Goal: Transaction & Acquisition: Purchase product/service

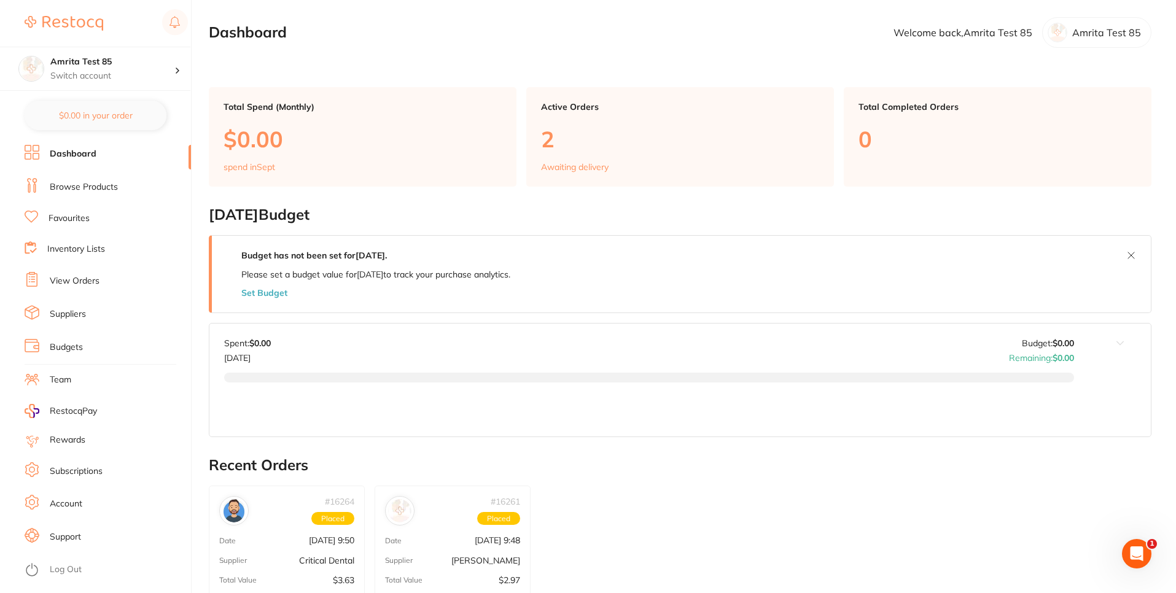
click at [97, 179] on li "Browse Products" at bounding box center [108, 187] width 166 height 18
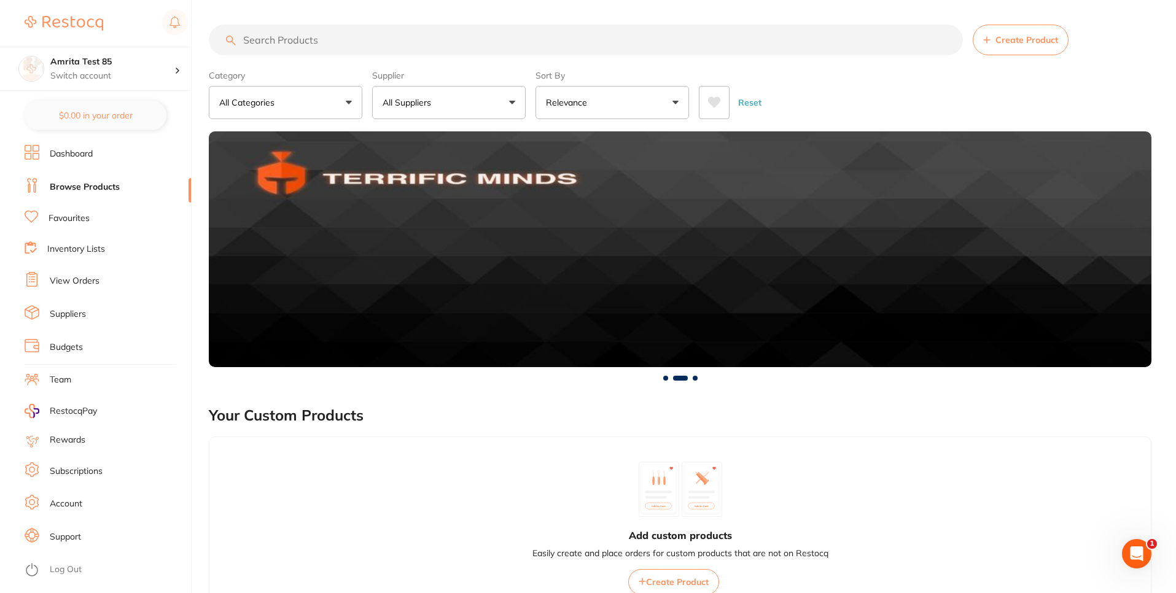
scroll to position [515, 0]
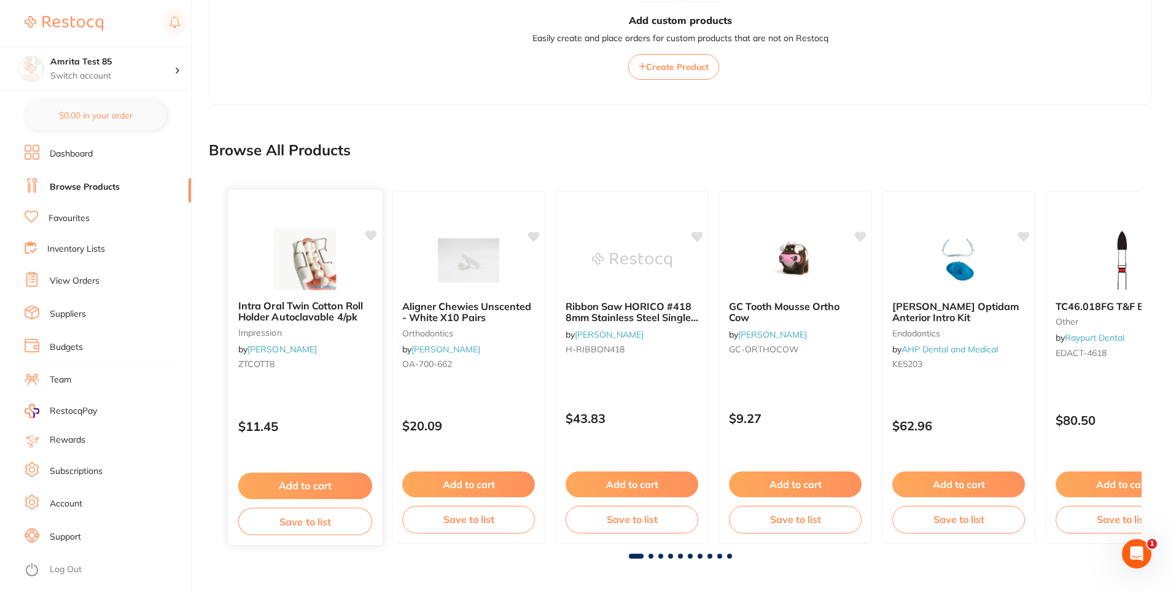
click at [307, 491] on button "Add to cart" at bounding box center [305, 486] width 134 height 26
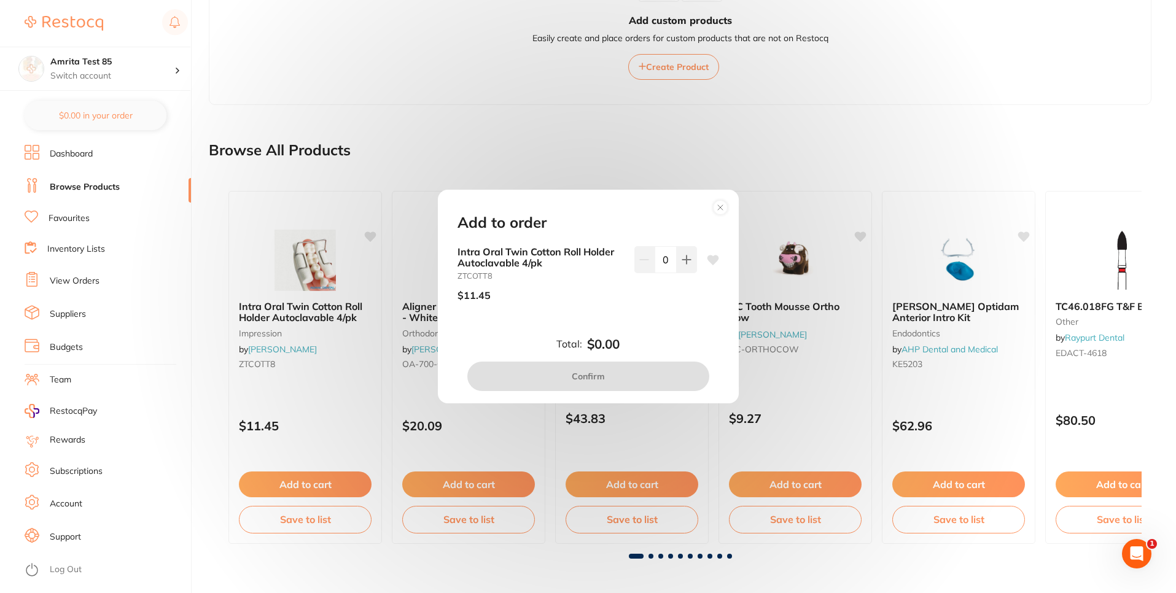
scroll to position [0, 0]
click at [682, 260] on icon at bounding box center [686, 260] width 8 height 8
type input "1"
click at [580, 378] on button "Confirm" at bounding box center [588, 376] width 242 height 29
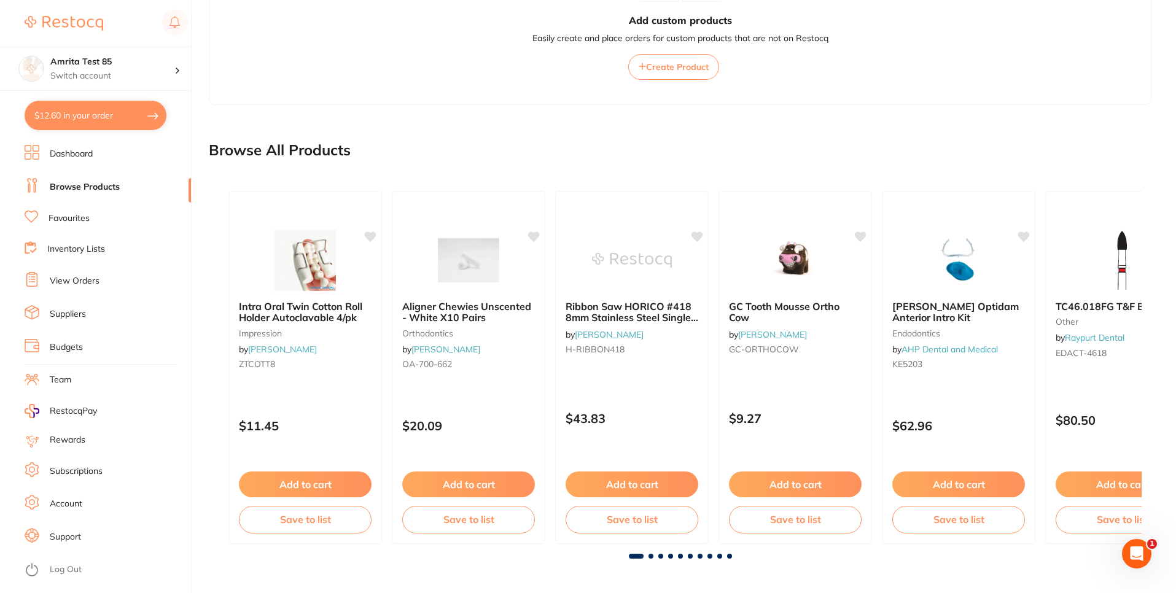
click at [117, 112] on button "$12.60 in your order" at bounding box center [96, 115] width 142 height 29
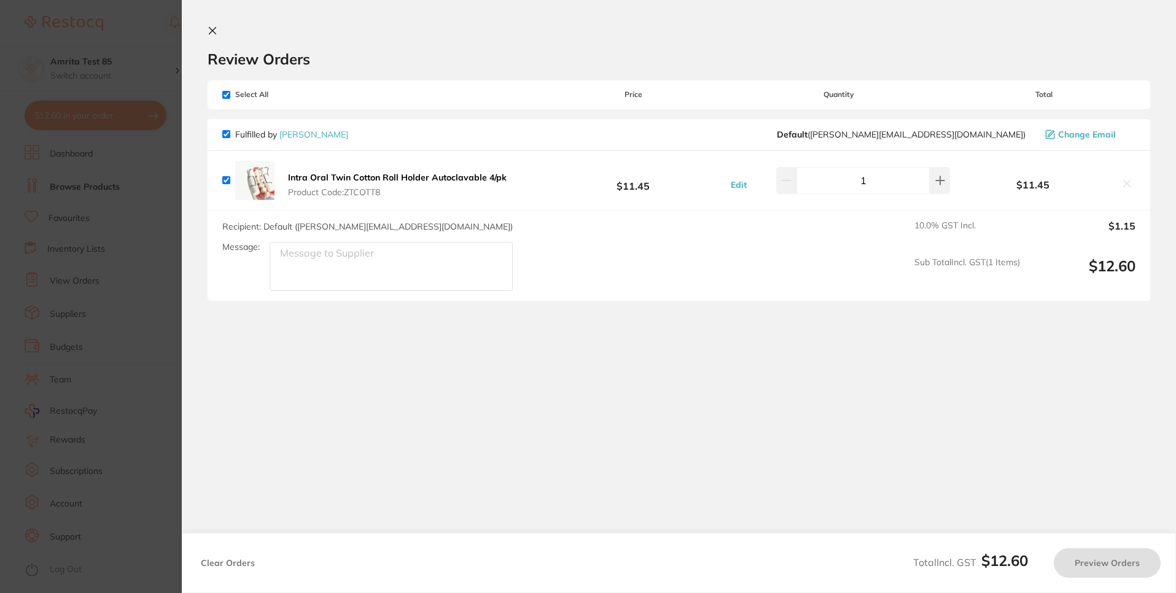
checkbox input "true"
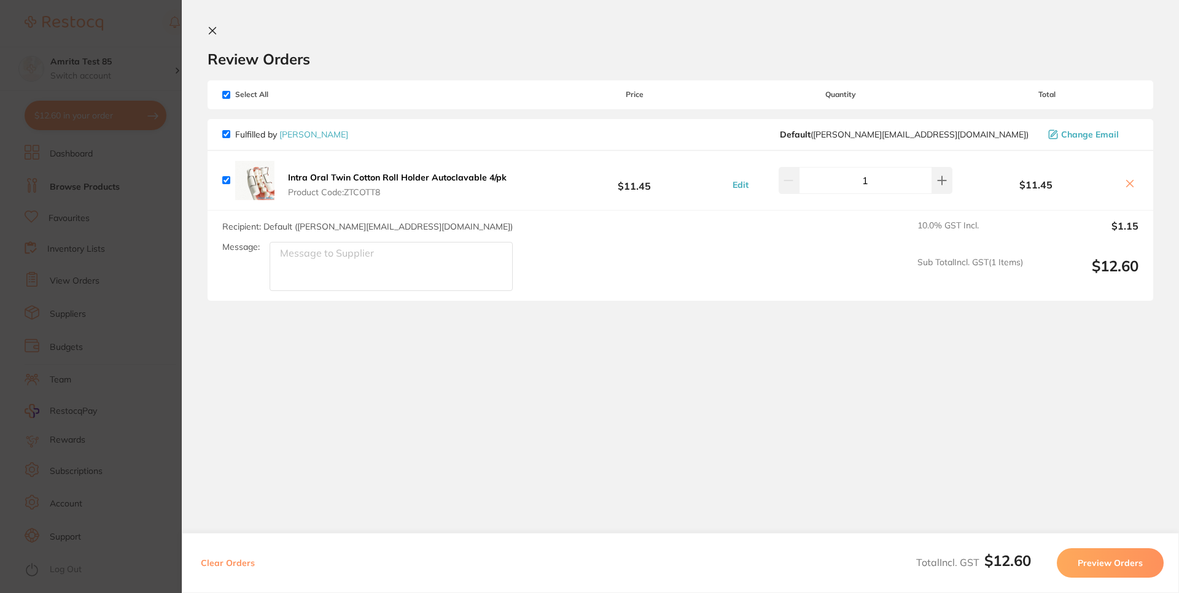
click at [1097, 562] on button "Preview Orders" at bounding box center [1110, 562] width 107 height 29
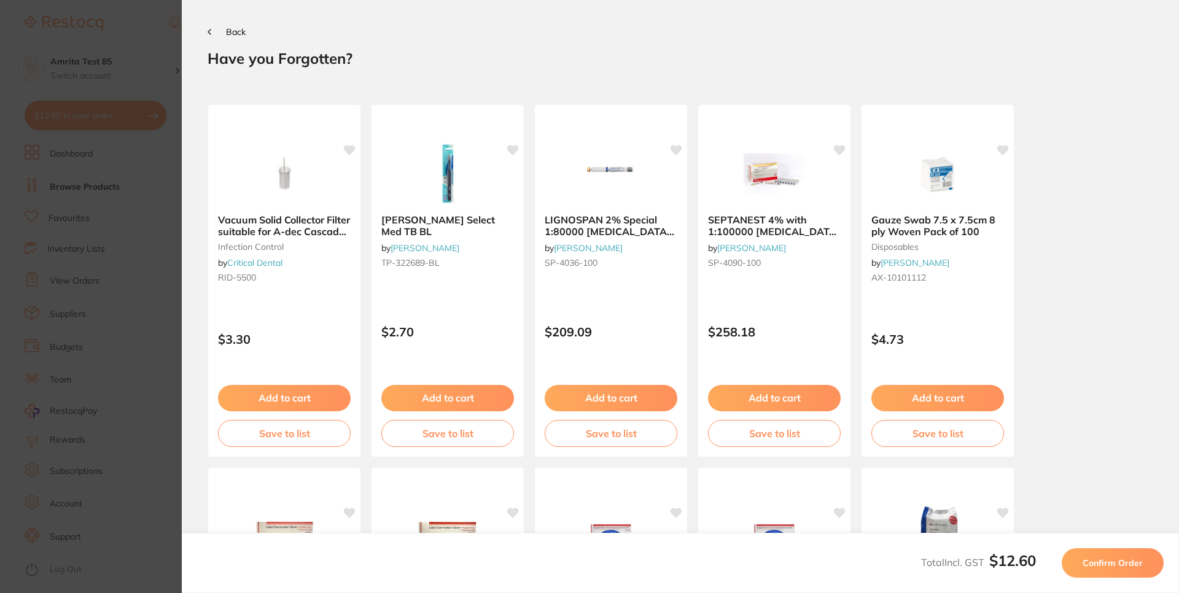
click at [1091, 561] on span "Confirm Order" at bounding box center [1113, 563] width 60 height 11
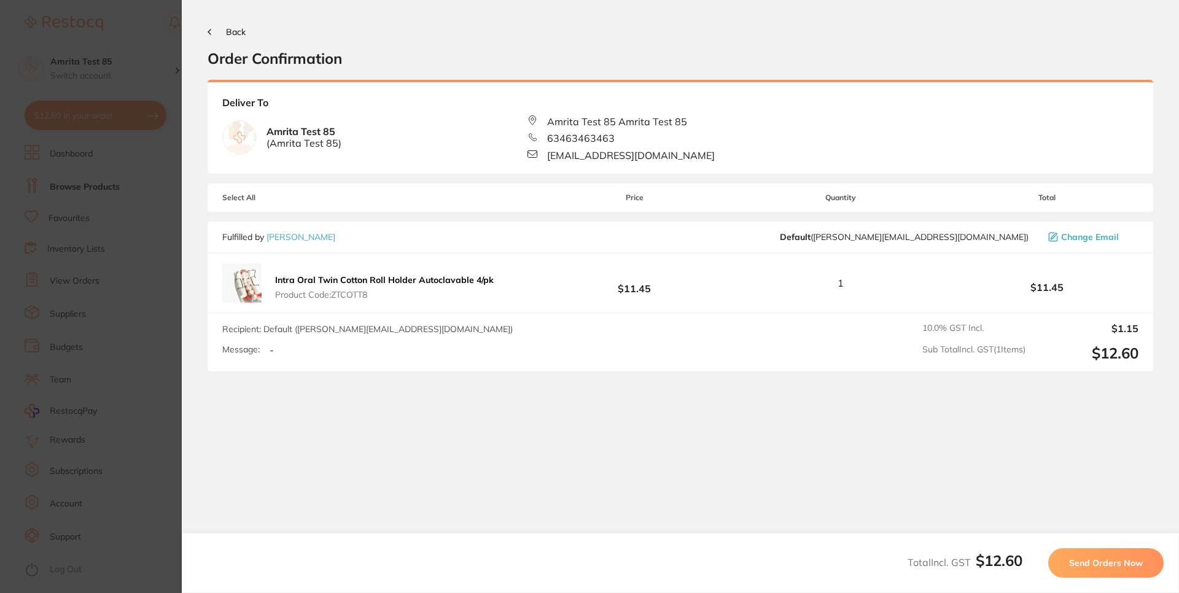
click at [1114, 558] on span "Send Orders Now" at bounding box center [1106, 563] width 74 height 11
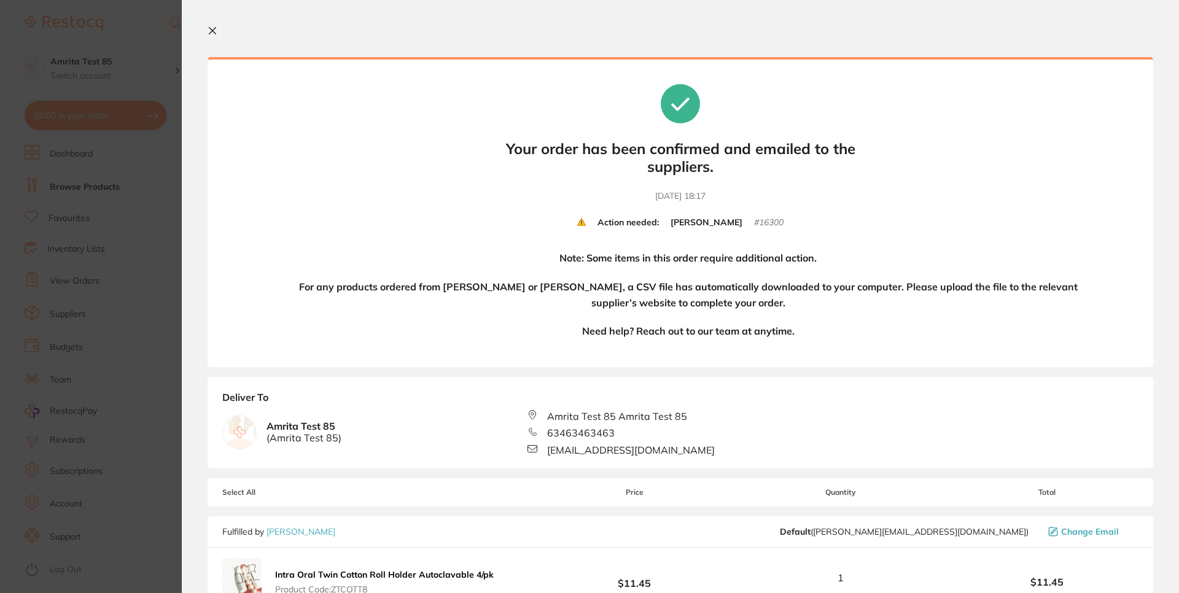
scroll to position [277, 0]
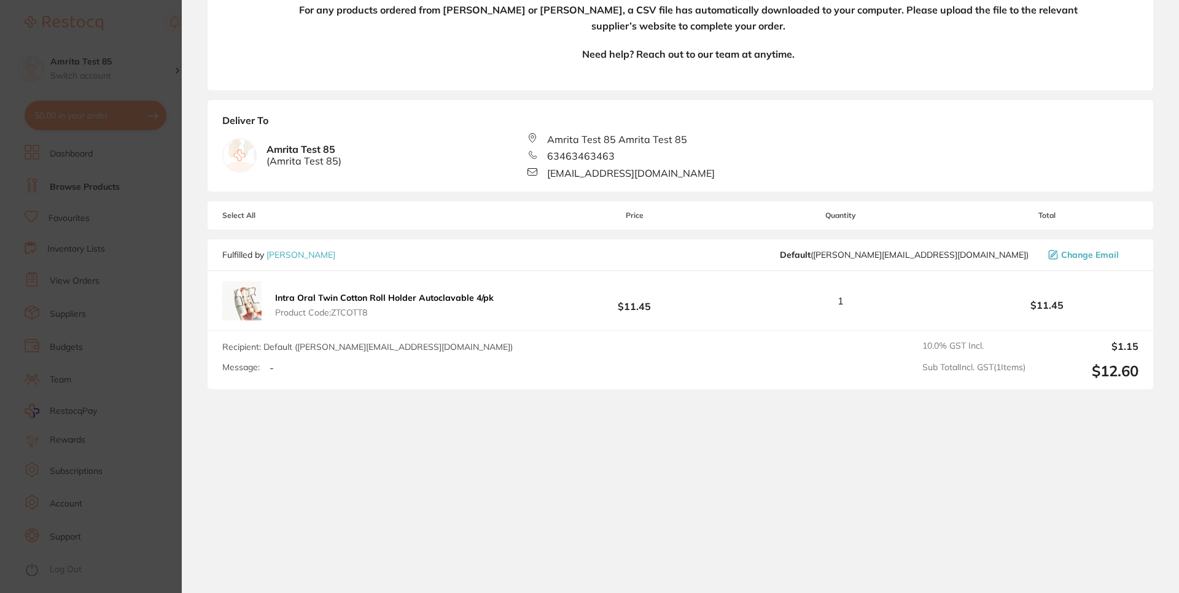
click at [518, 412] on section "Your orders are being processed and we will notify you once we have placed the …" at bounding box center [680, 296] width 997 height 593
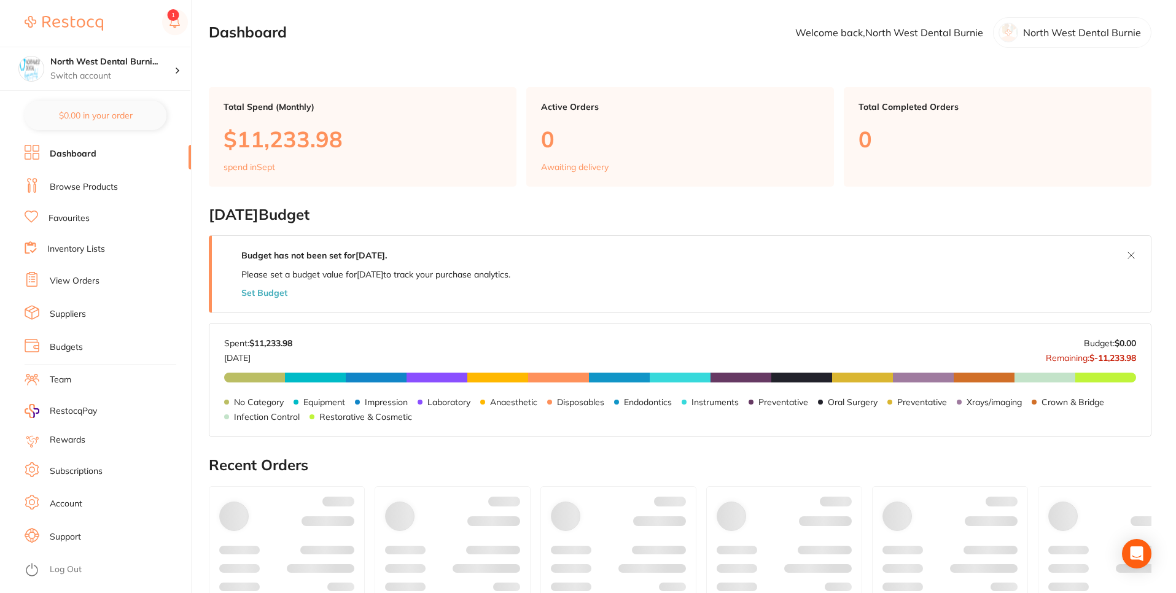
click at [87, 276] on link "View Orders" at bounding box center [75, 281] width 50 height 12
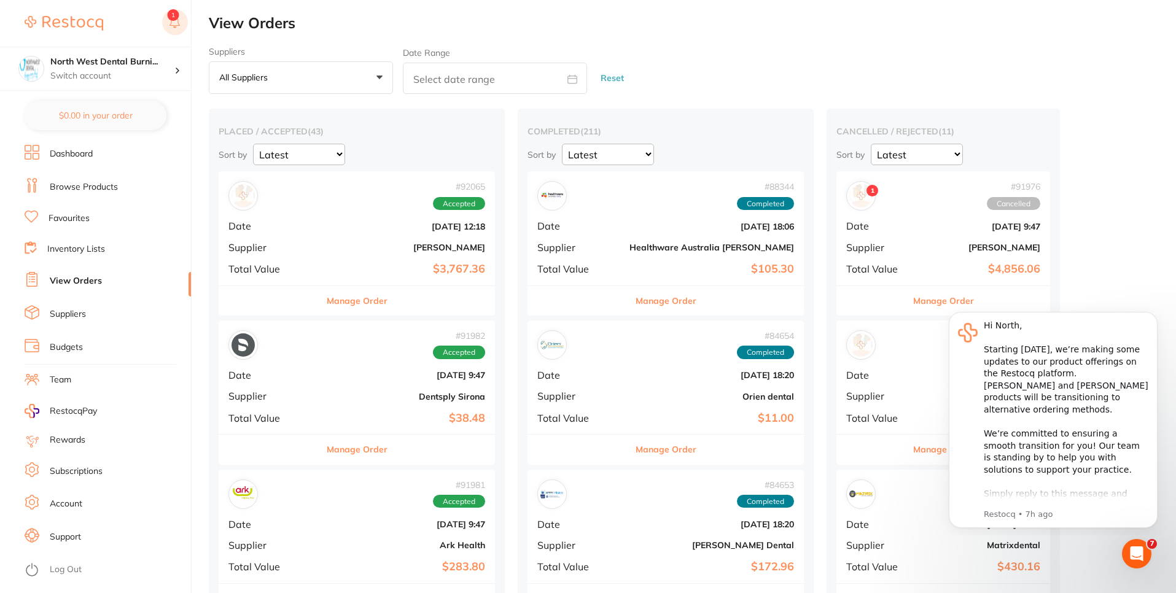
click at [172, 20] on button at bounding box center [175, 23] width 26 height 28
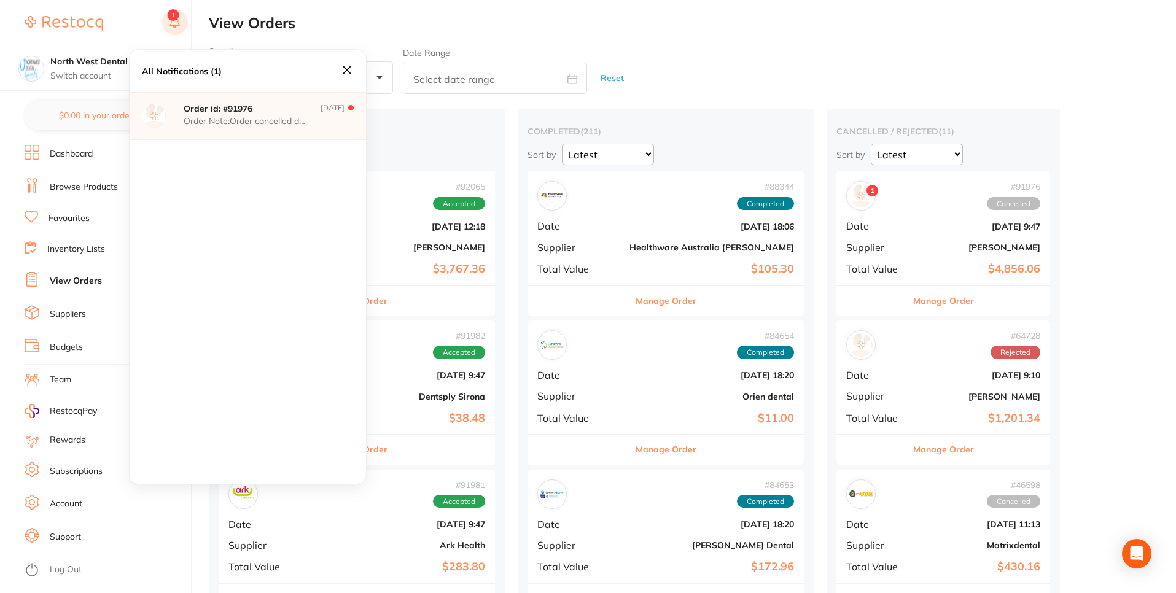
click at [172, 20] on button at bounding box center [175, 23] width 26 height 28
